Goal: Entertainment & Leisure: Consume media (video, audio)

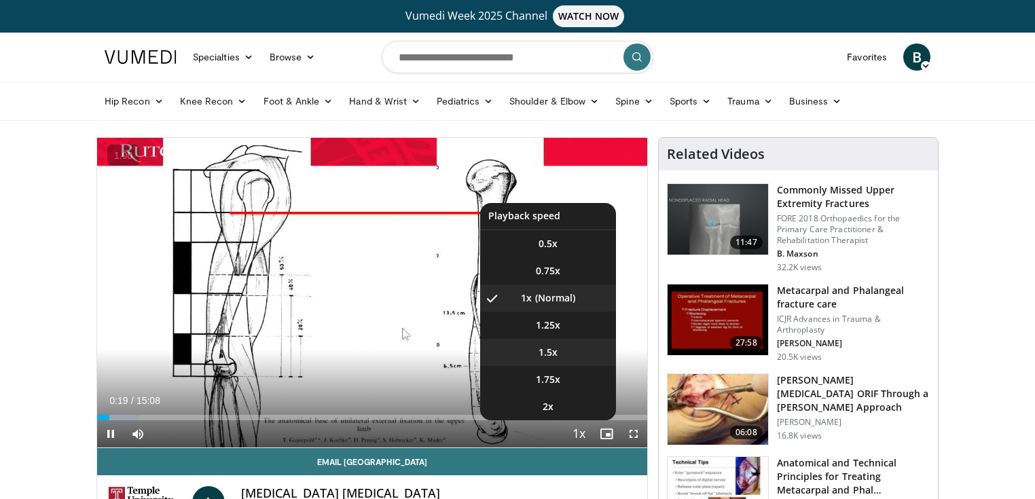
click at [556, 348] on video-js "**********" at bounding box center [372, 293] width 550 height 310
click at [580, 435] on span "Video Player" at bounding box center [579, 434] width 19 height 27
click at [553, 389] on li "1.75x" at bounding box center [548, 379] width 136 height 27
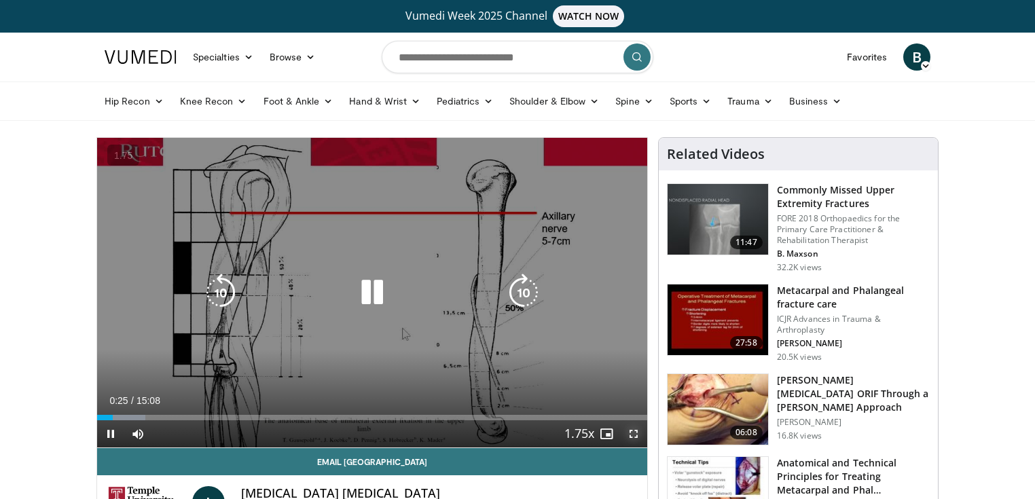
click at [635, 435] on span "Video Player" at bounding box center [633, 433] width 27 height 27
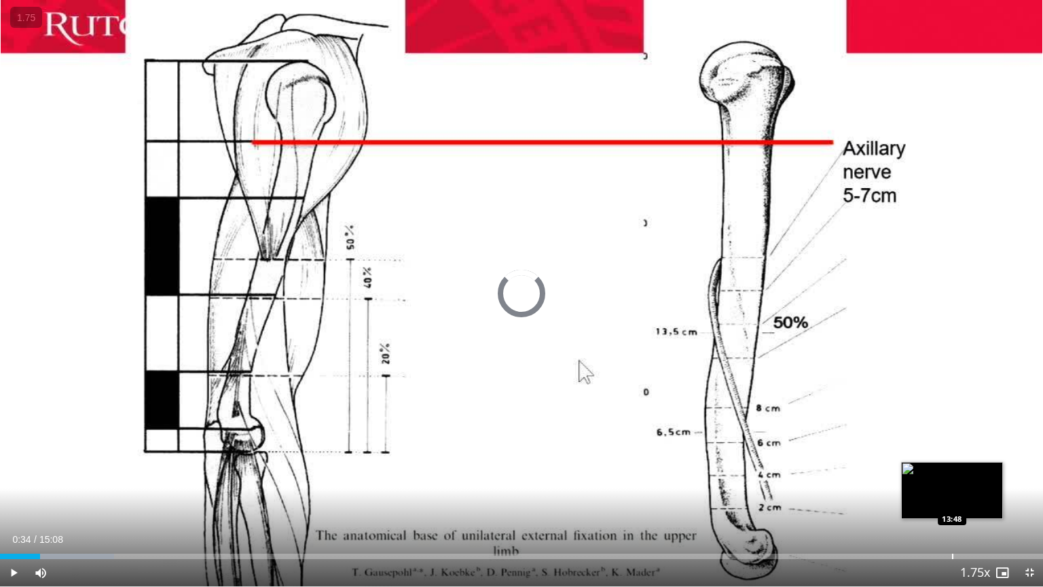
click at [952, 498] on div "Loaded : 10.92% 00:35 13:48" at bounding box center [521, 552] width 1043 height 13
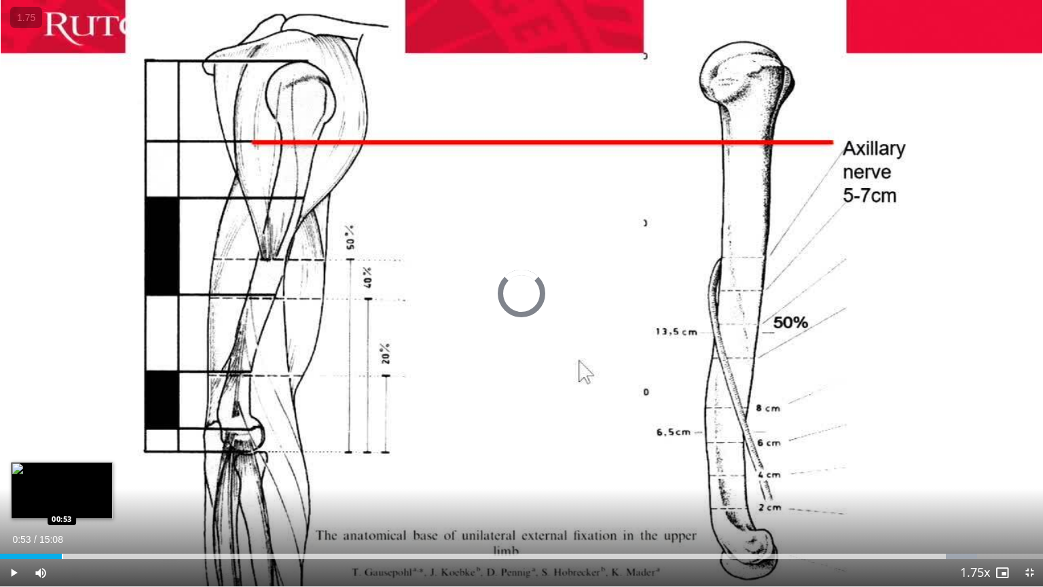
click at [62, 498] on div "Progress Bar" at bounding box center [62, 555] width 1 height 5
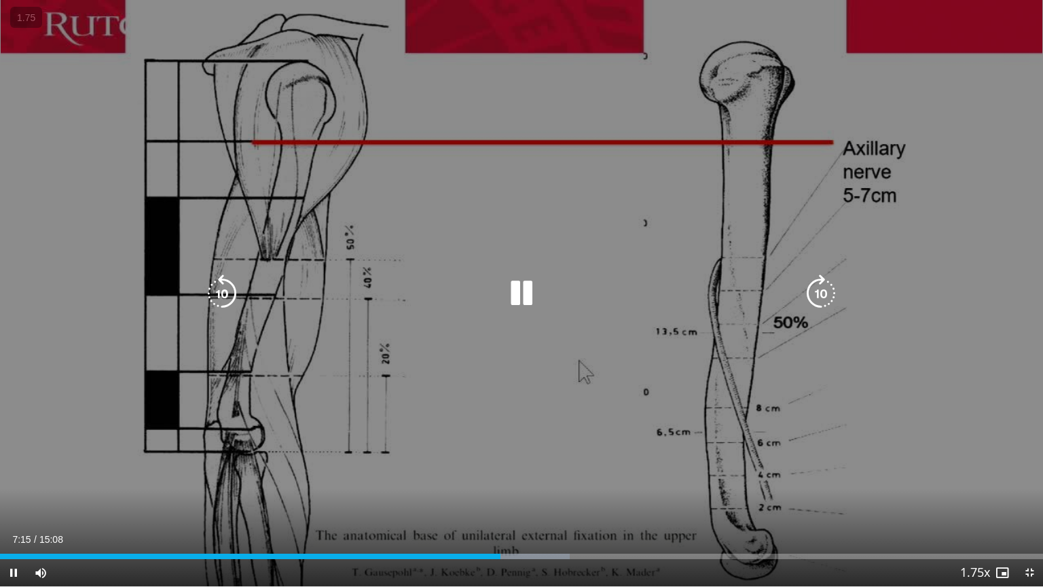
click at [523, 291] on icon "Video Player" at bounding box center [521, 293] width 38 height 38
click at [511, 287] on icon "Video Player" at bounding box center [521, 293] width 38 height 38
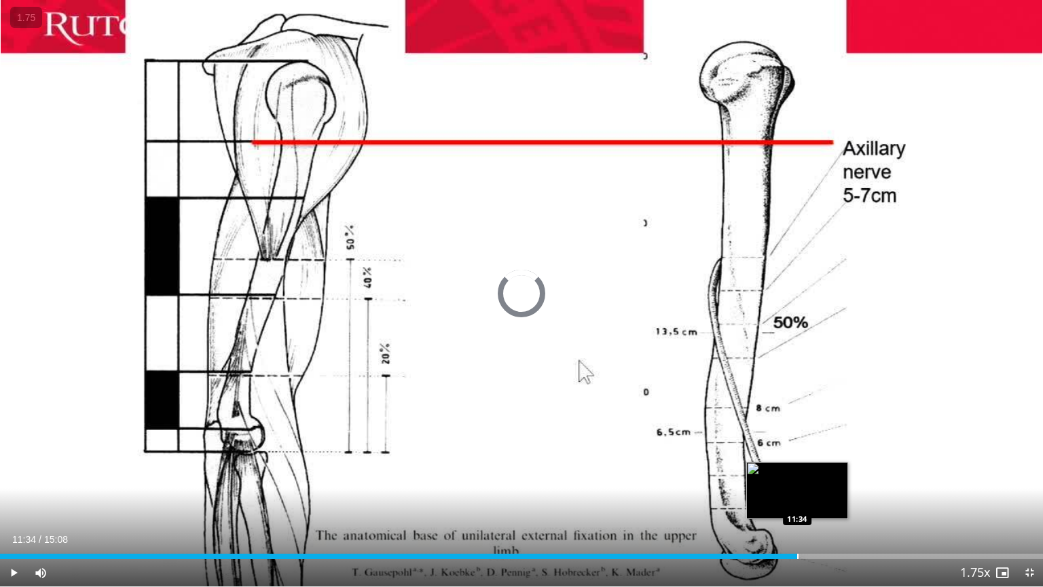
click at [797, 498] on div "Progress Bar" at bounding box center [797, 555] width 1 height 5
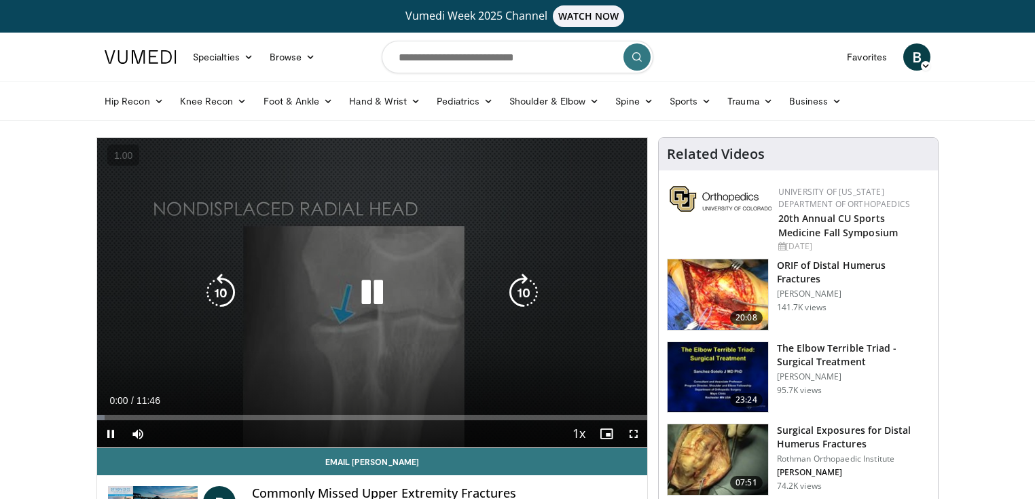
click at [370, 287] on icon "Video Player" at bounding box center [372, 293] width 38 height 38
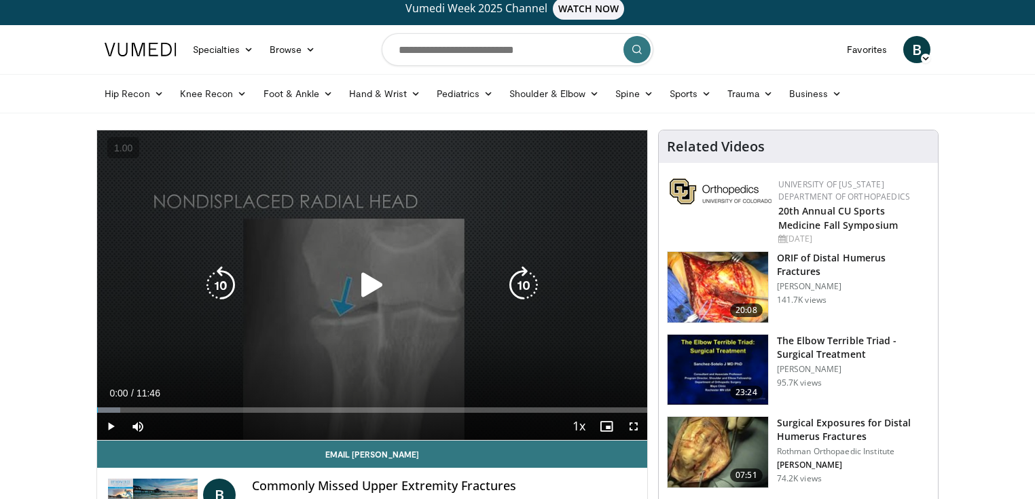
scroll to position [8, 0]
